Goal: Task Accomplishment & Management: Manage account settings

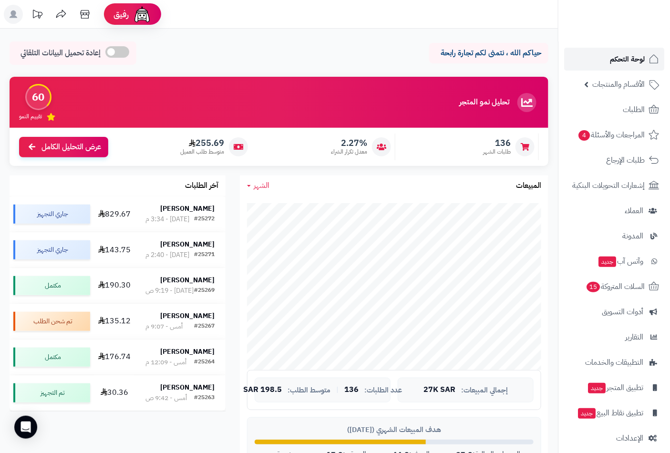
click at [633, 54] on span "لوحة التحكم" at bounding box center [627, 58] width 35 height 13
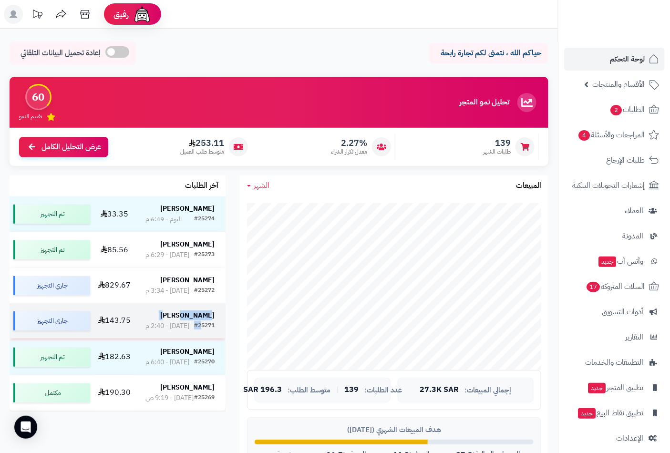
click at [199, 320] on div "[PERSON_NAME] #25271 [DATE] - 2:40 م" at bounding box center [179, 321] width 69 height 20
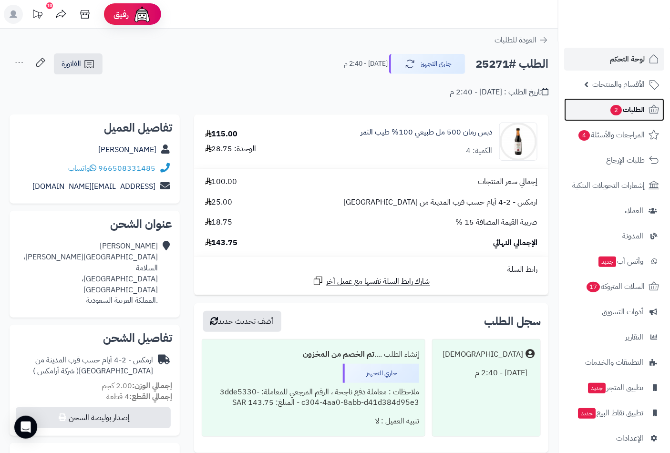
click at [631, 106] on span "الطلبات 2" at bounding box center [626, 109] width 35 height 13
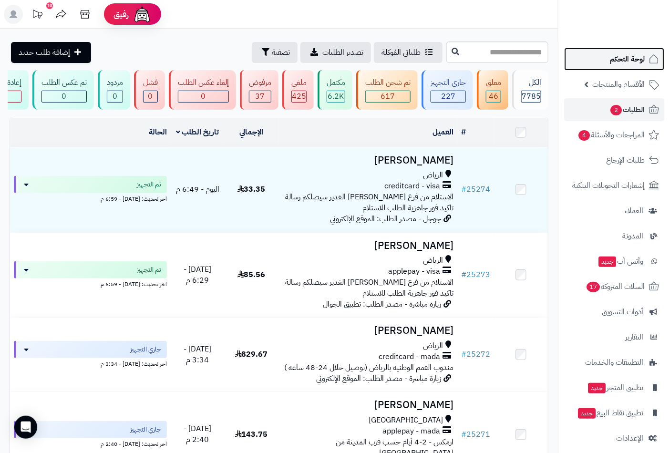
click at [620, 49] on link "لوحة التحكم" at bounding box center [614, 59] width 100 height 23
